Goal: Information Seeking & Learning: Learn about a topic

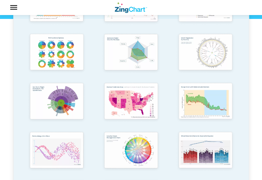
scroll to position [145, 0]
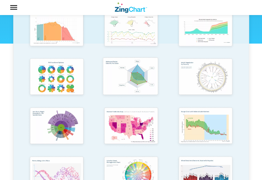
click at [117, 72] on img "App Content" at bounding box center [130, 77] width 61 height 44
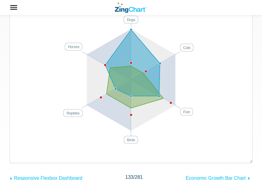
scroll to position [87, 0]
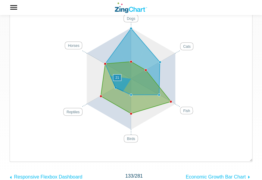
drag, startPoint x: 117, startPoint y: 87, endPoint x: 117, endPoint y: 94, distance: 7.2
click at [105, 102] on div "Dogs Cats Fish Birds Reptiles Horses 21" at bounding box center [131, 74] width 230 height 160
click at [16, 153] on area "App Content" at bounding box center [16, 153] width 0 height 0
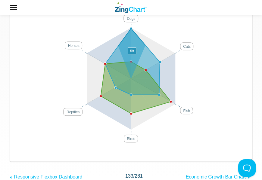
scroll to position [0, 0]
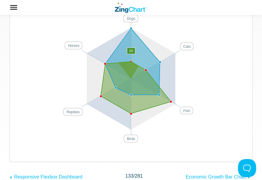
click at [16, 153] on area "App Content" at bounding box center [16, 153] width 0 height 0
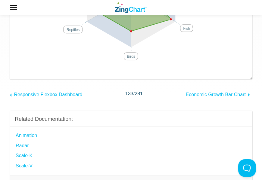
scroll to position [87, 0]
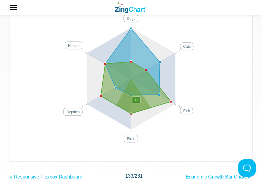
click at [16, 153] on area "App Content" at bounding box center [16, 153] width 0 height 0
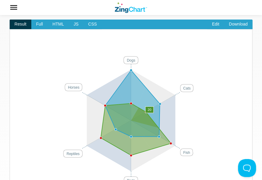
scroll to position [0, 0]
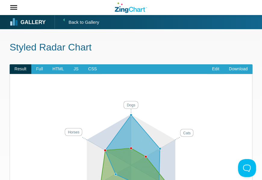
click at [189, 132] on img "App Content" at bounding box center [131, 160] width 230 height 160
click at [217, 67] on link "Edit" at bounding box center [215, 69] width 17 height 10
